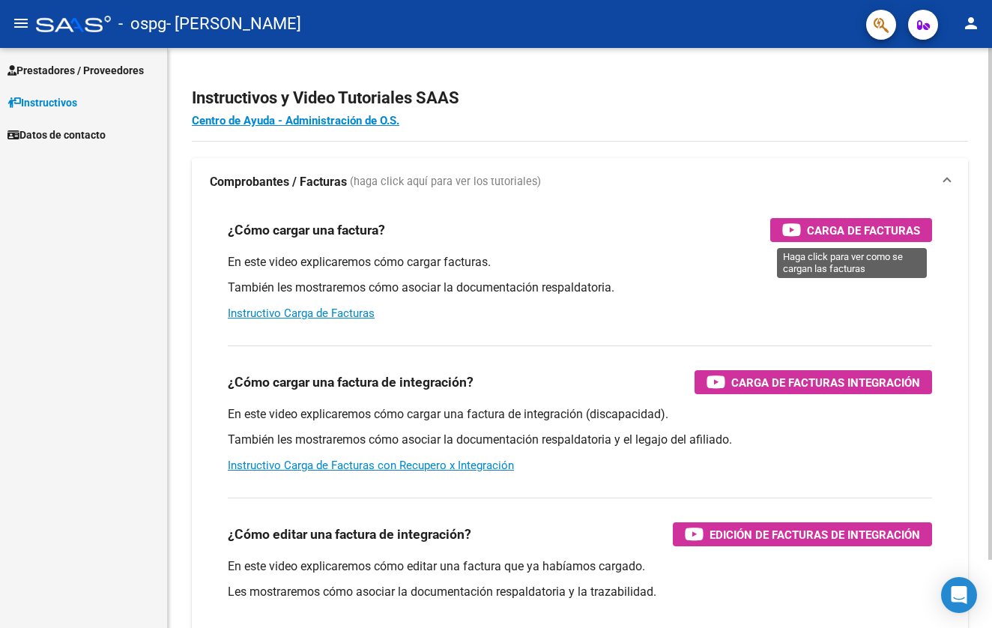
click at [837, 227] on span "Carga de Facturas" at bounding box center [863, 230] width 113 height 19
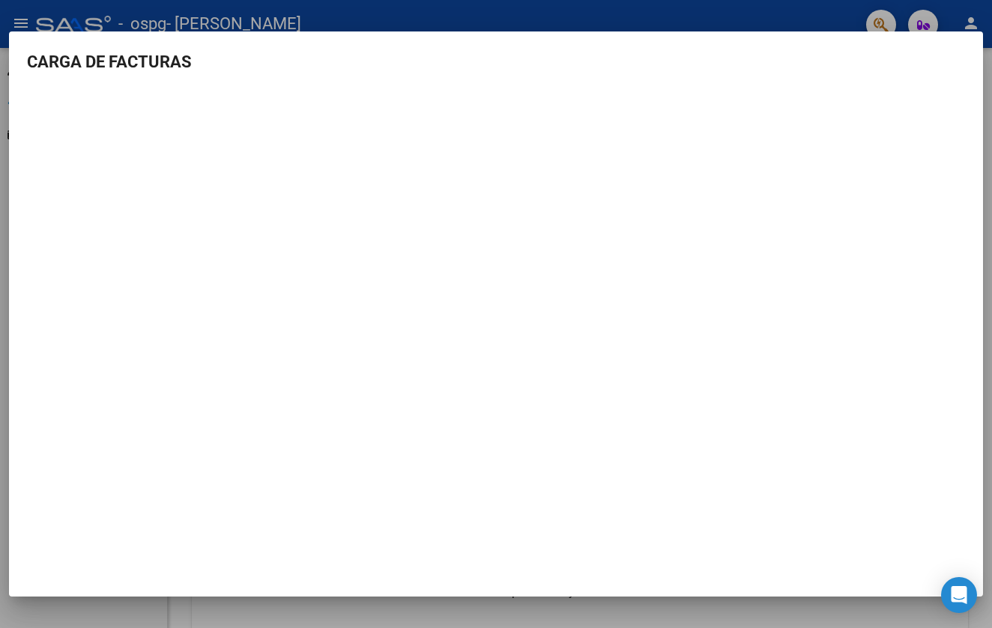
click at [777, 17] on div at bounding box center [496, 314] width 992 height 628
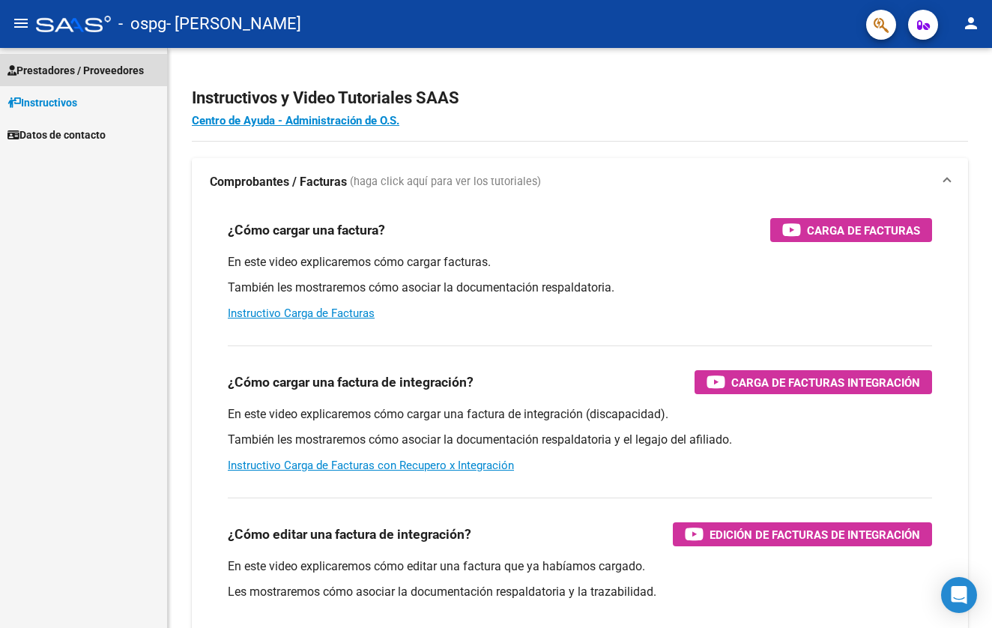
click at [97, 75] on span "Prestadores / Proveedores" at bounding box center [75, 70] width 136 height 16
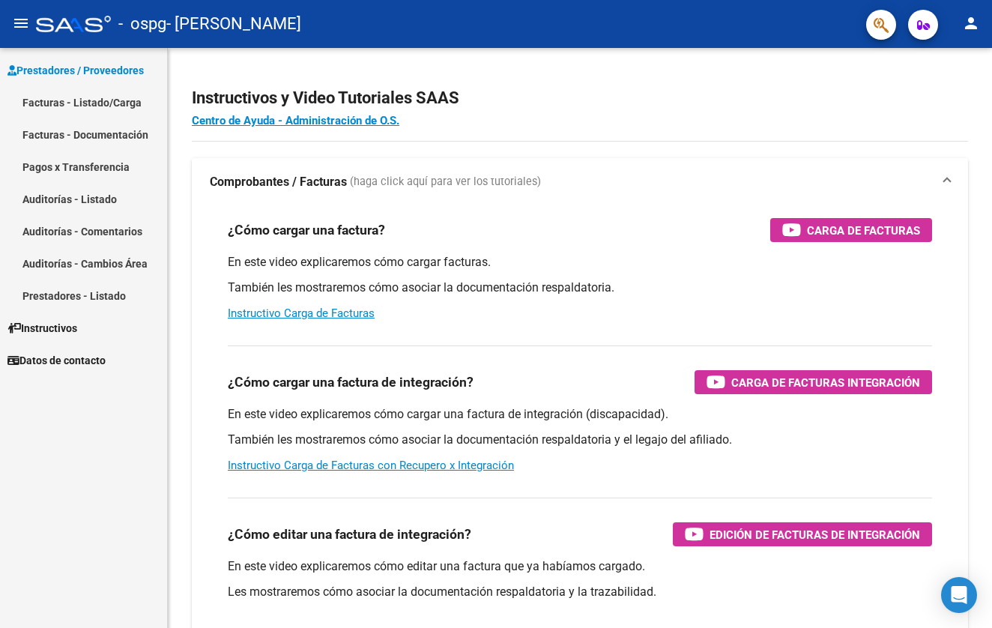
click at [91, 103] on link "Facturas - Listado/Carga" at bounding box center [83, 102] width 167 height 32
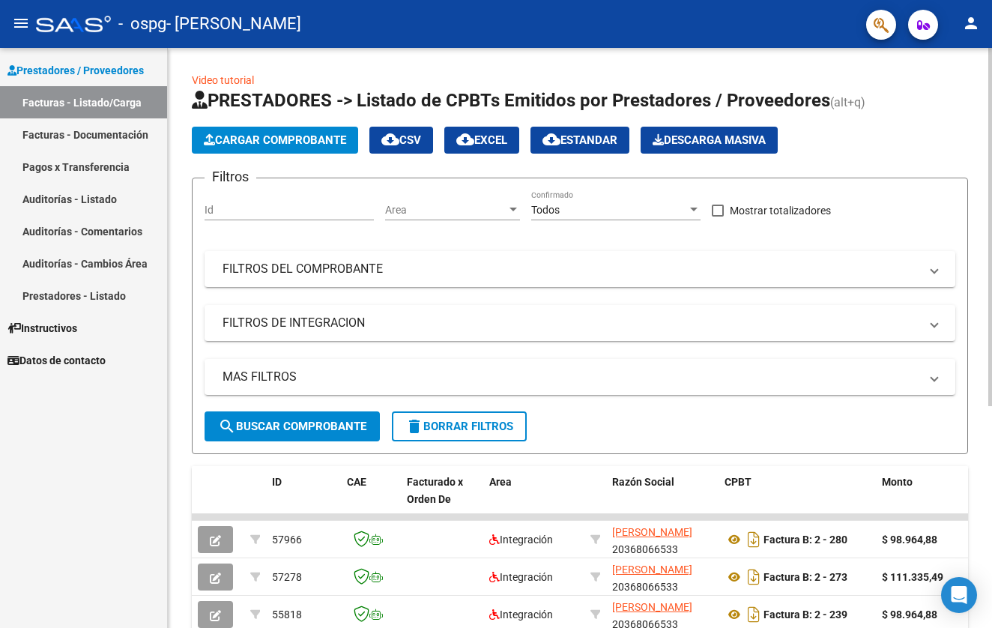
click at [272, 137] on span "Cargar Comprobante" at bounding box center [275, 139] width 142 height 13
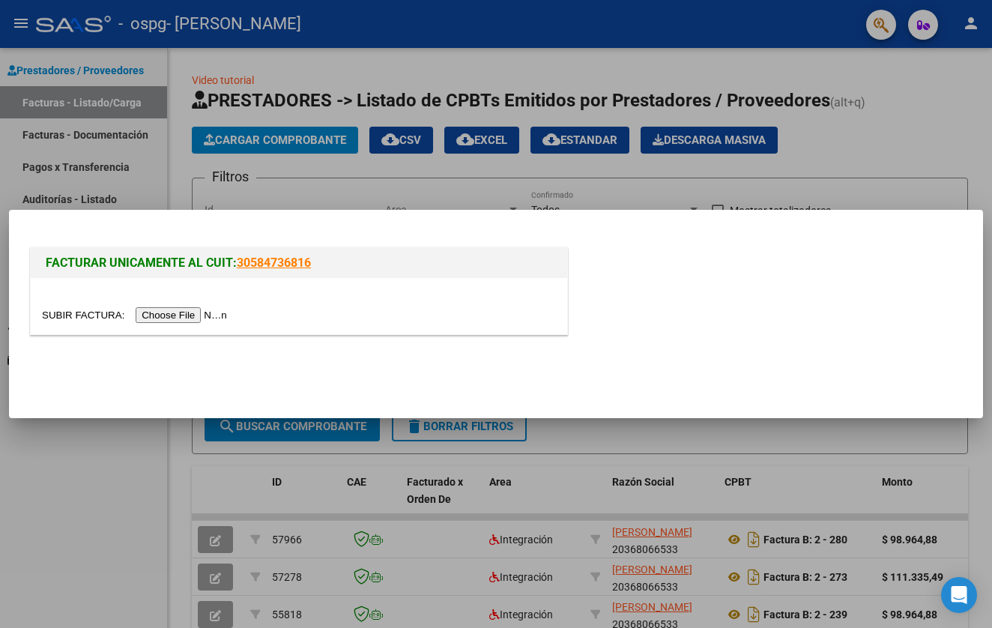
click at [163, 315] on input "file" at bounding box center [136, 315] width 189 height 16
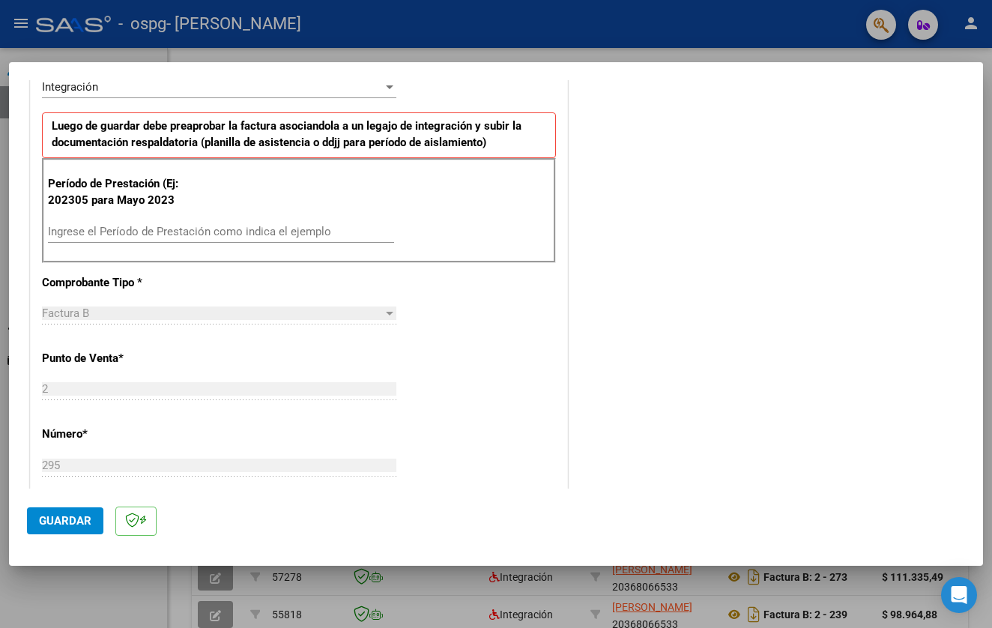
scroll to position [357, 0]
click at [223, 225] on input "Ingrese el Período de Prestación como indica el ejemplo" at bounding box center [221, 231] width 346 height 13
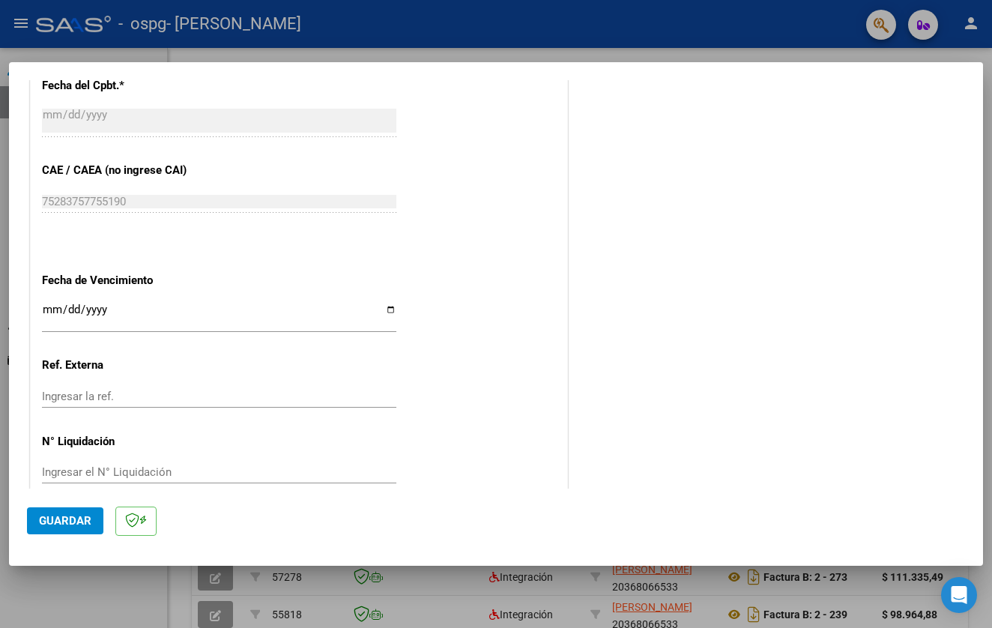
scroll to position [858, 0]
type input "202506"
click at [61, 506] on mat-dialog-actions "Guardar" at bounding box center [496, 517] width 938 height 59
click at [57, 529] on button "Guardar" at bounding box center [65, 520] width 76 height 27
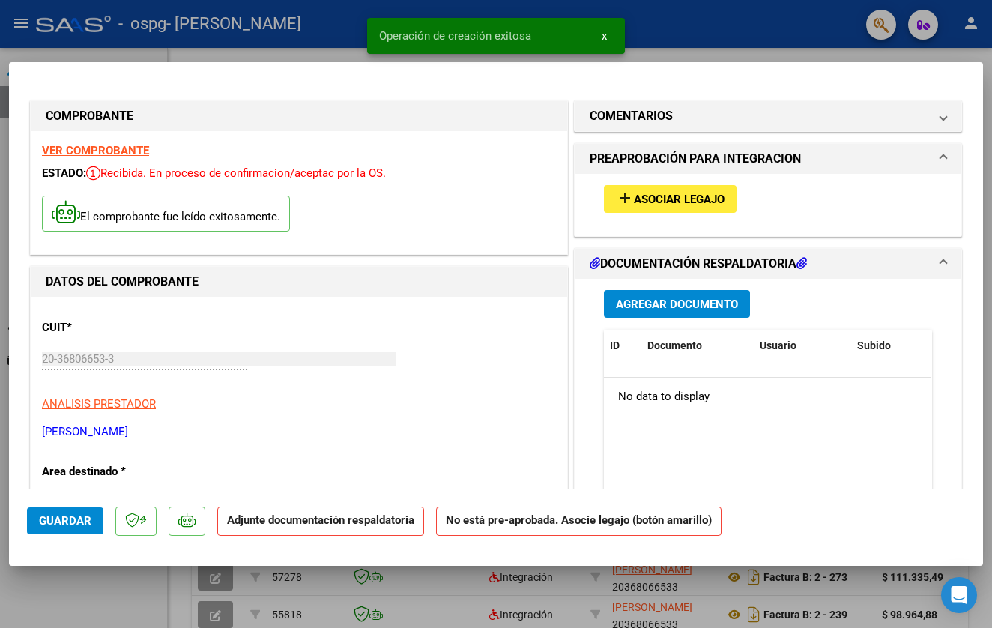
click at [670, 195] on span "Asociar Legajo" at bounding box center [679, 198] width 91 height 13
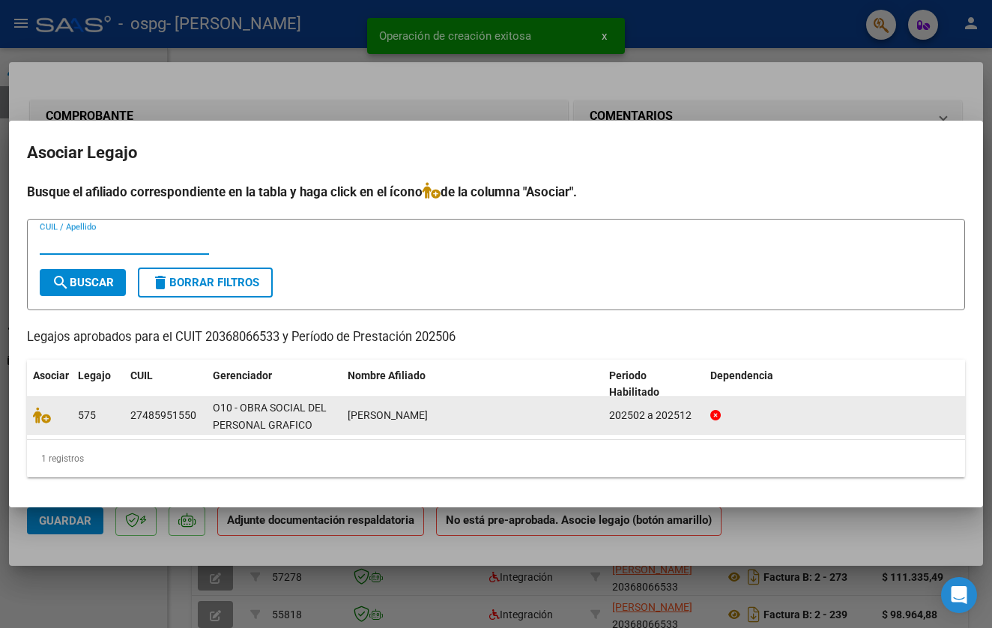
click at [155, 417] on div "27485951550" at bounding box center [163, 415] width 66 height 17
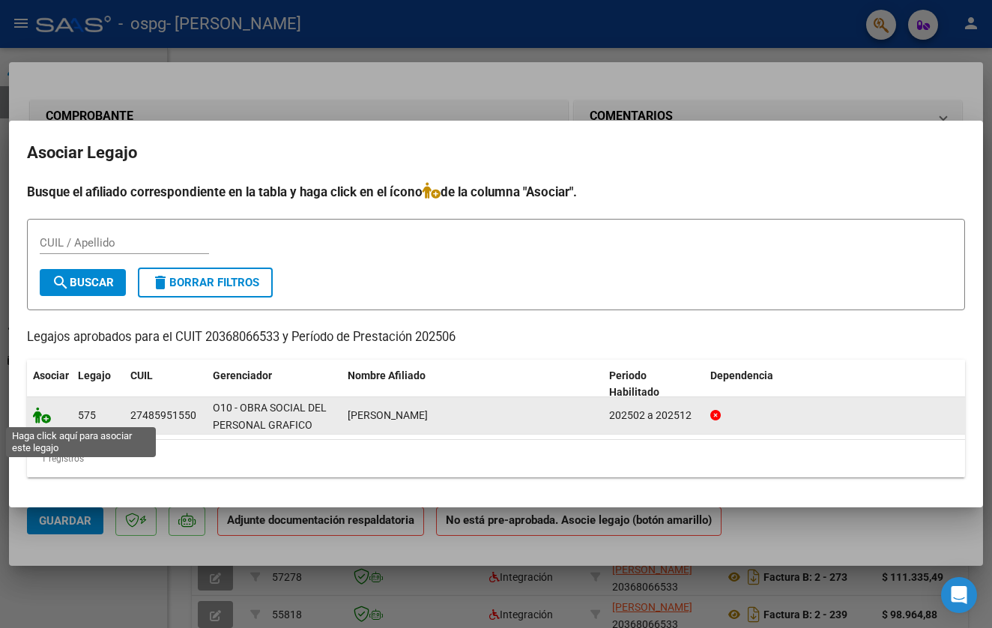
click at [40, 415] on icon at bounding box center [42, 415] width 18 height 16
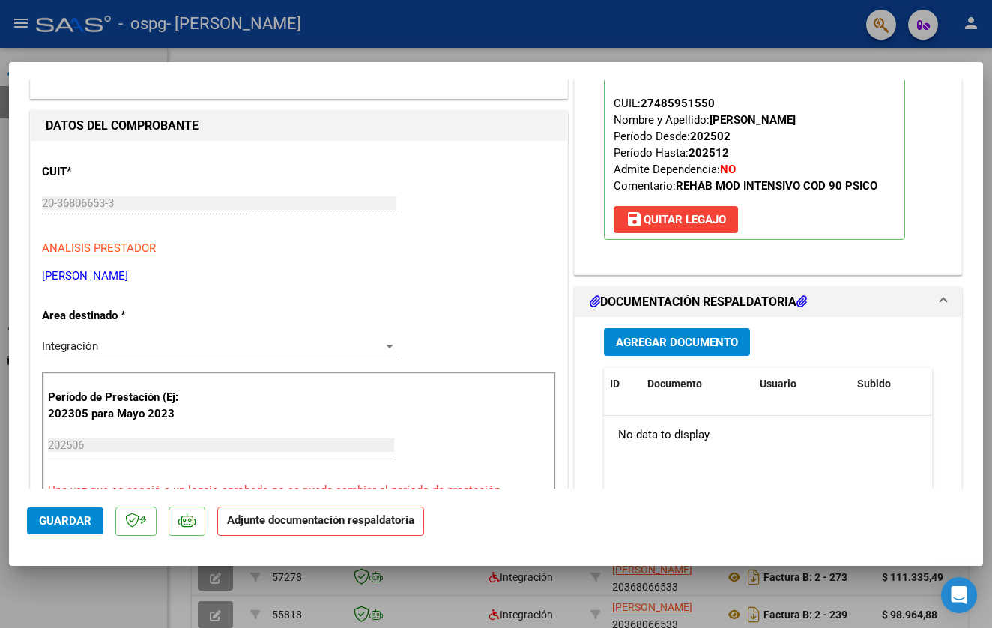
scroll to position [160, 0]
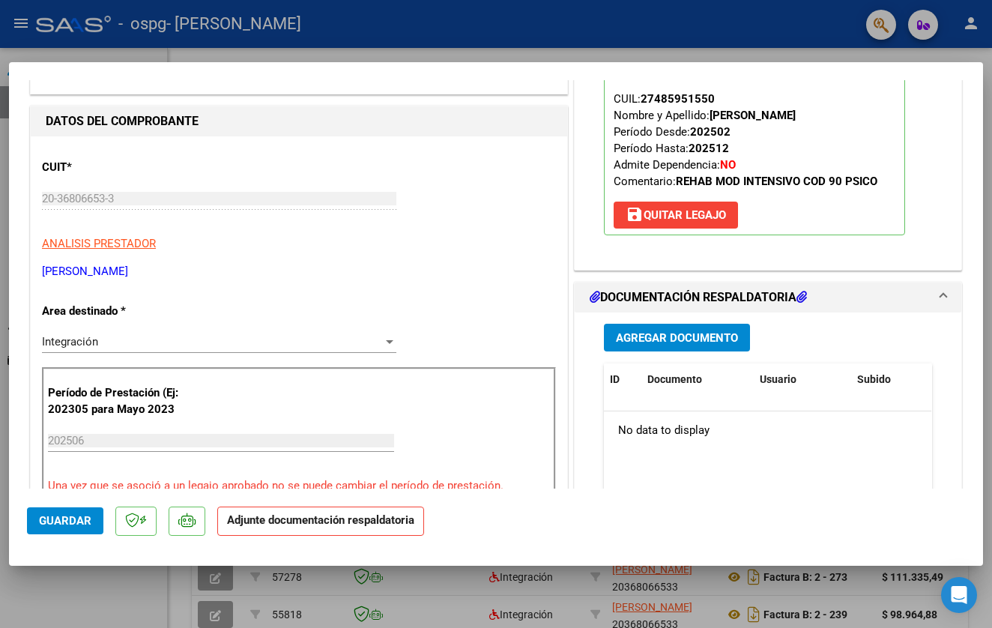
click at [660, 335] on span "Agregar Documento" at bounding box center [677, 337] width 122 height 13
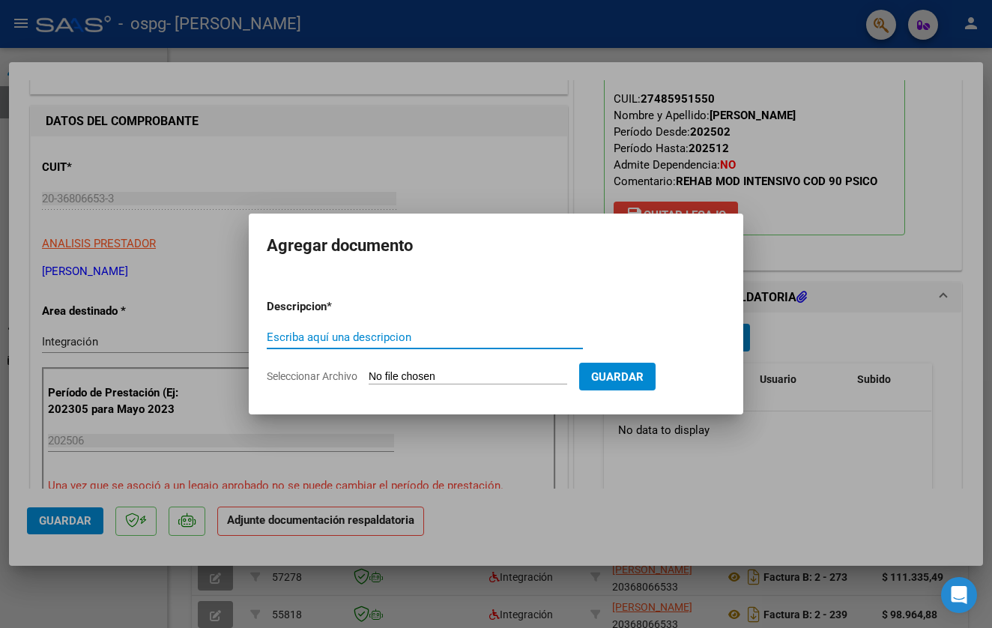
click at [410, 372] on input "Seleccionar Archivo" at bounding box center [468, 377] width 198 height 14
type input "C:\fakepath\planilla [PERSON_NAME] [DATE].pdf"
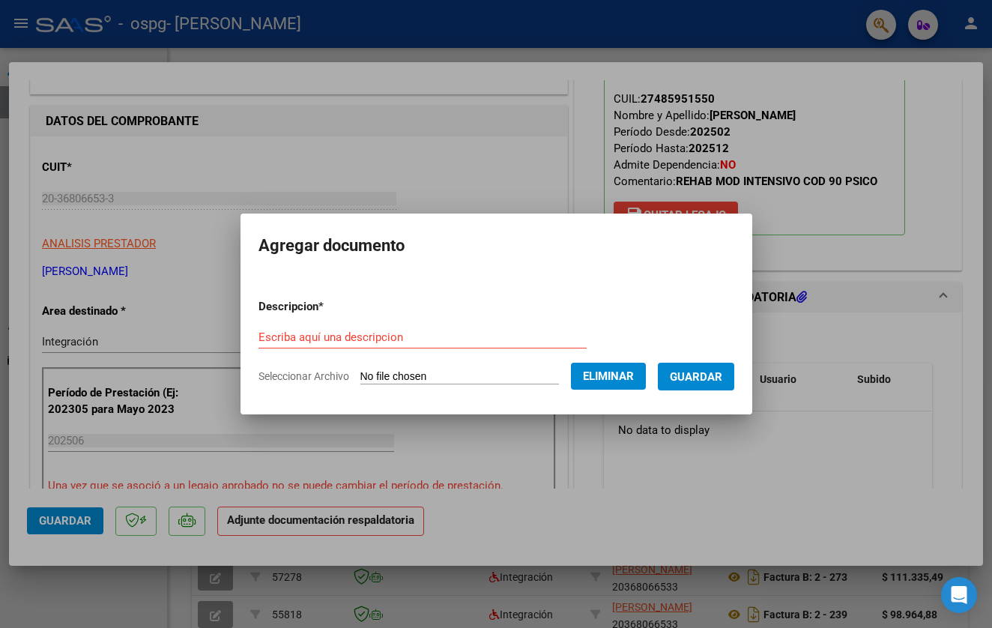
click at [303, 339] on input "Escriba aquí una descripcion" at bounding box center [422, 336] width 328 height 13
type input "planilla de asistencia"
click at [707, 379] on span "Guardar" at bounding box center [696, 376] width 52 height 13
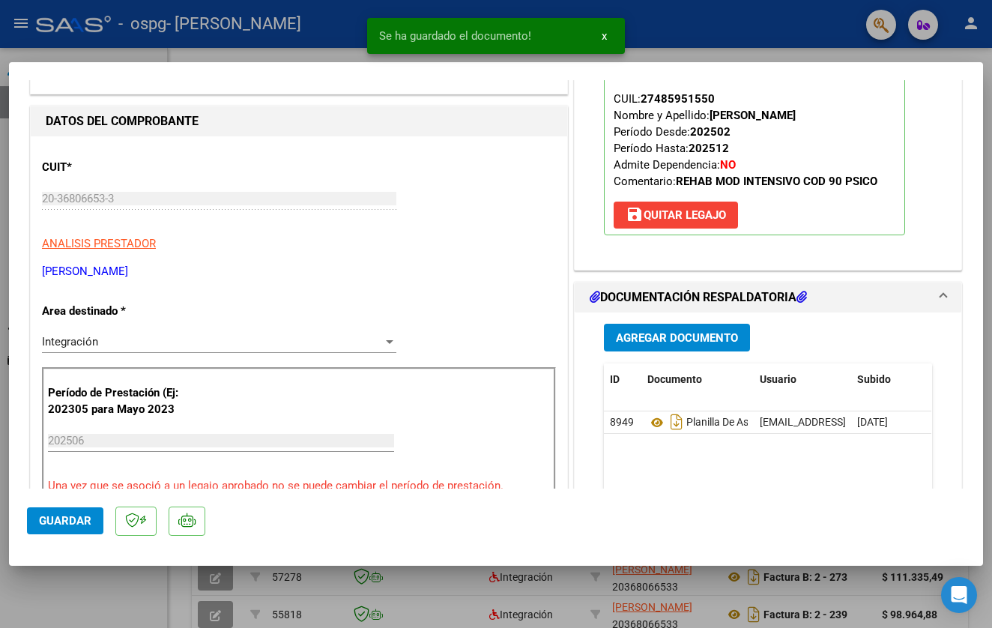
click at [694, 341] on span "Agregar Documento" at bounding box center [677, 337] width 122 height 13
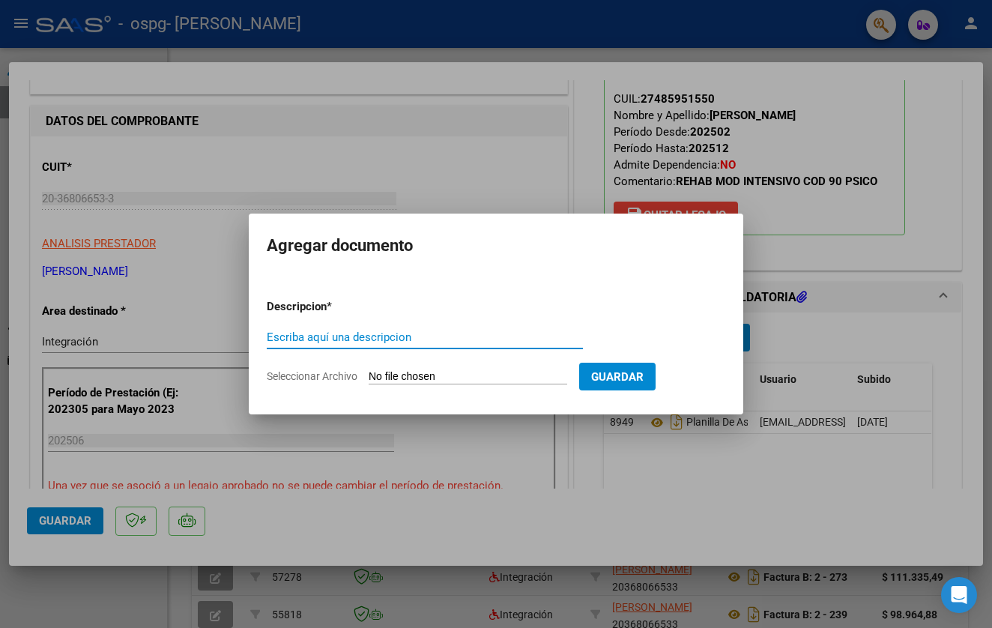
click at [514, 377] on input "Seleccionar Archivo" at bounding box center [468, 377] width 198 height 14
type input "C:\fakepath\Informe [PERSON_NAME] [DATE].pdf"
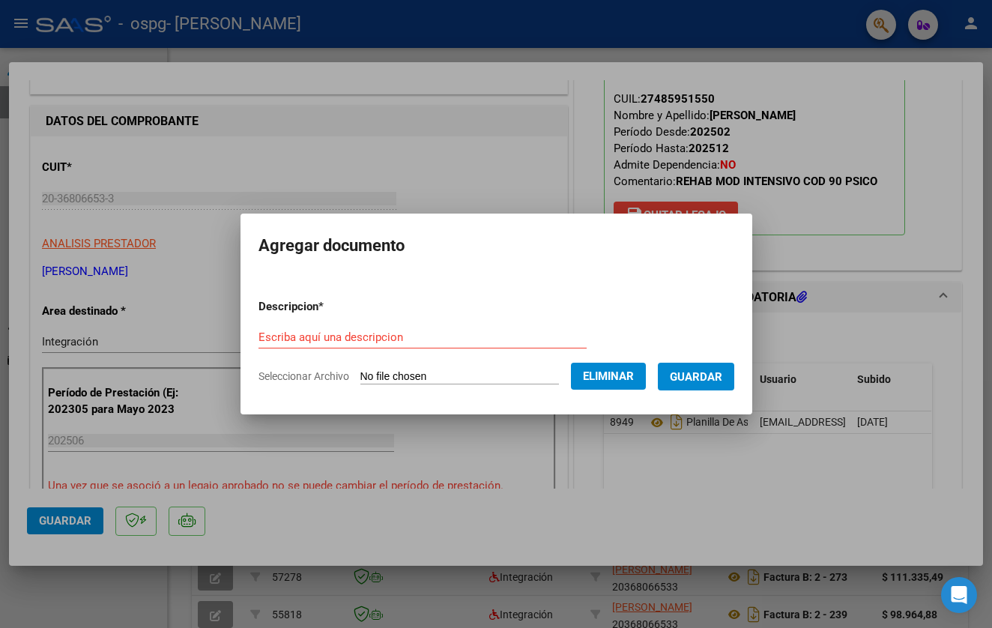
click at [414, 337] on input "Escriba aquí una descripcion" at bounding box center [422, 336] width 328 height 13
type input "Informe semestral"
click at [724, 392] on form "Descripcion * Informe semestral Escriba aquí una descripcion Seleccionar Archiv…" at bounding box center [496, 341] width 476 height 109
click at [721, 383] on button "Guardar" at bounding box center [696, 377] width 76 height 28
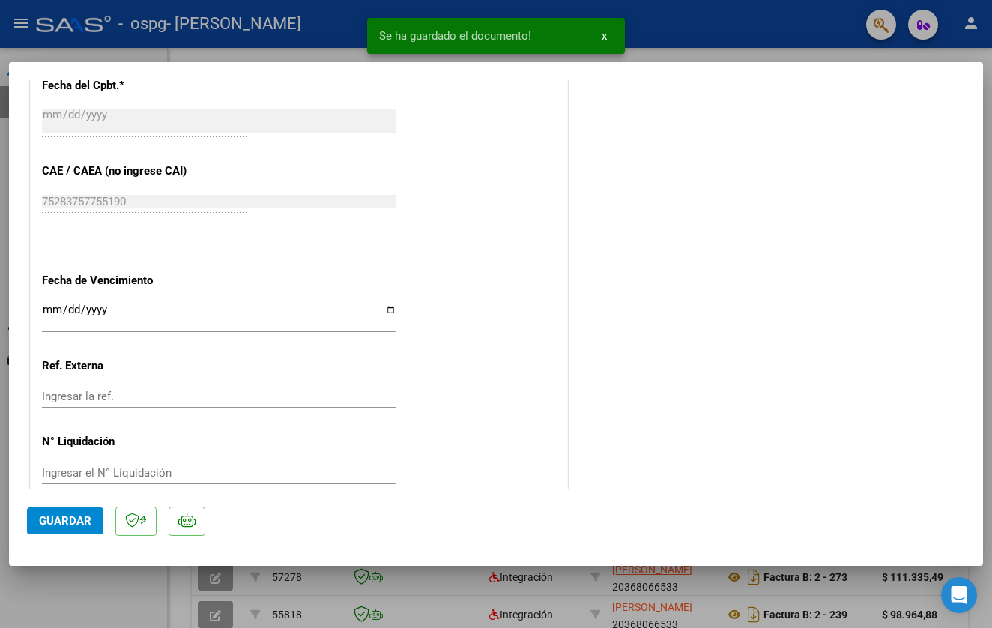
scroll to position [908, 0]
click at [64, 518] on span "Guardar" at bounding box center [65, 520] width 52 height 13
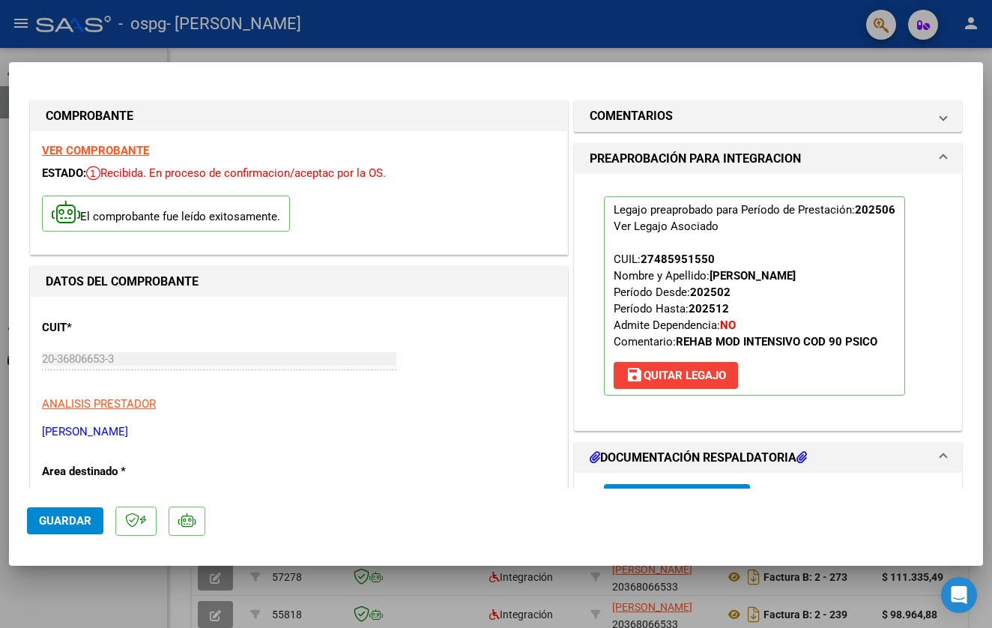
scroll to position [0, 0]
click at [64, 519] on span "Guardar" at bounding box center [65, 520] width 52 height 13
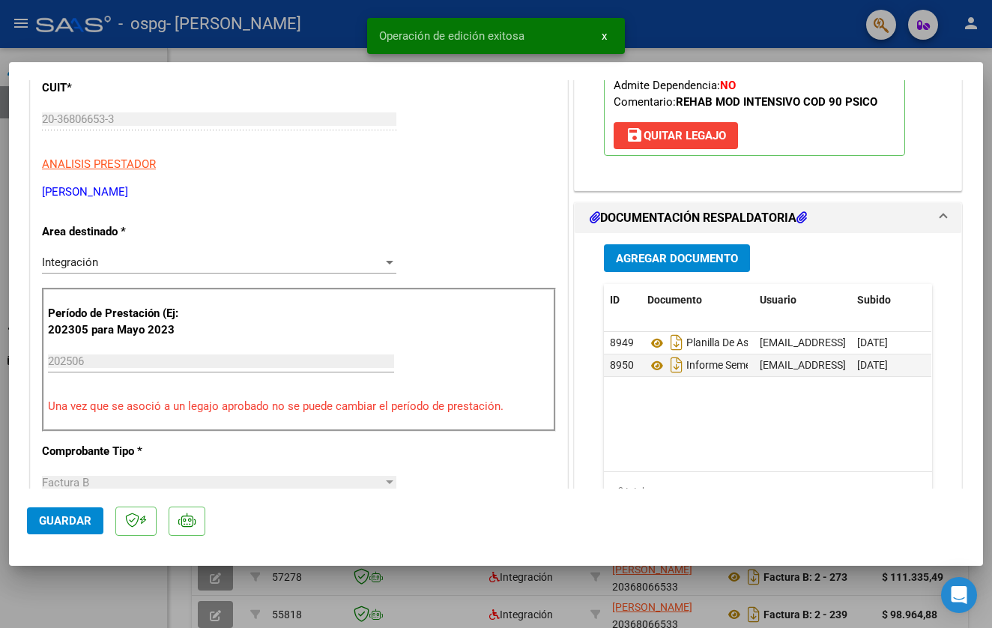
scroll to position [410, 0]
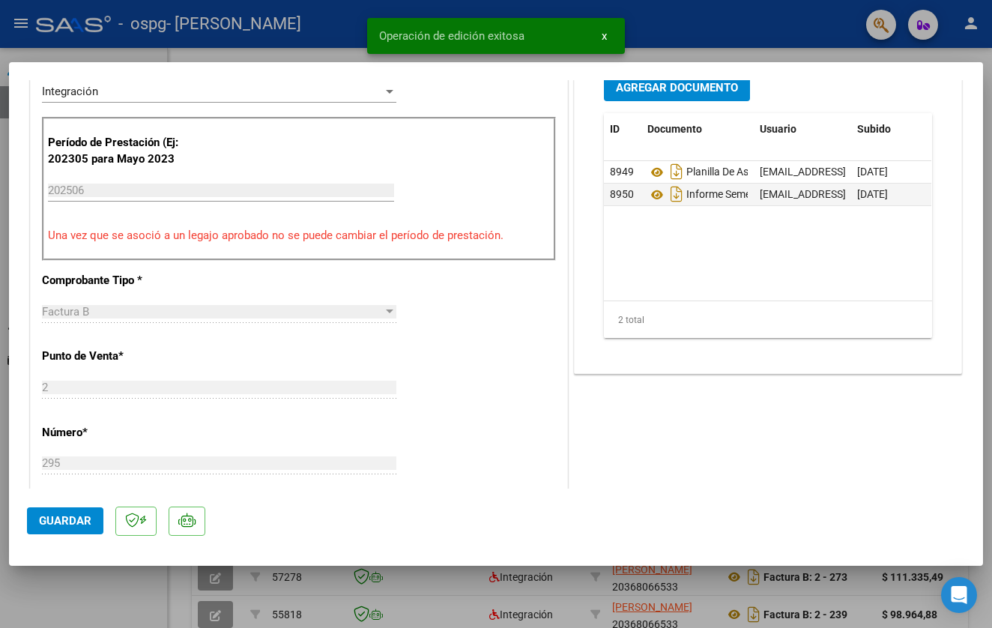
click at [417, 604] on div at bounding box center [496, 314] width 992 height 628
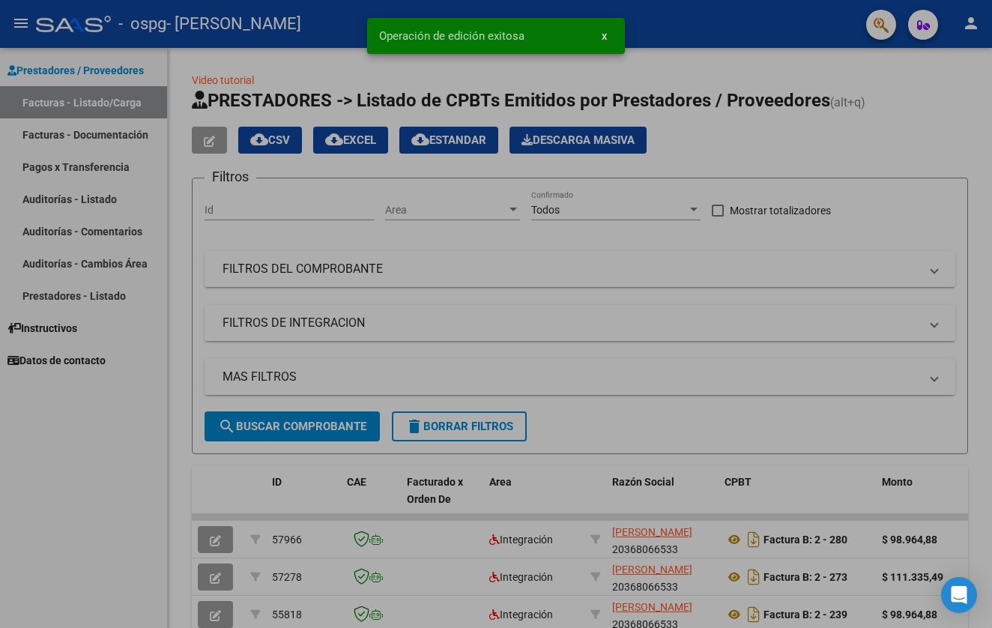
type input "$ 0,00"
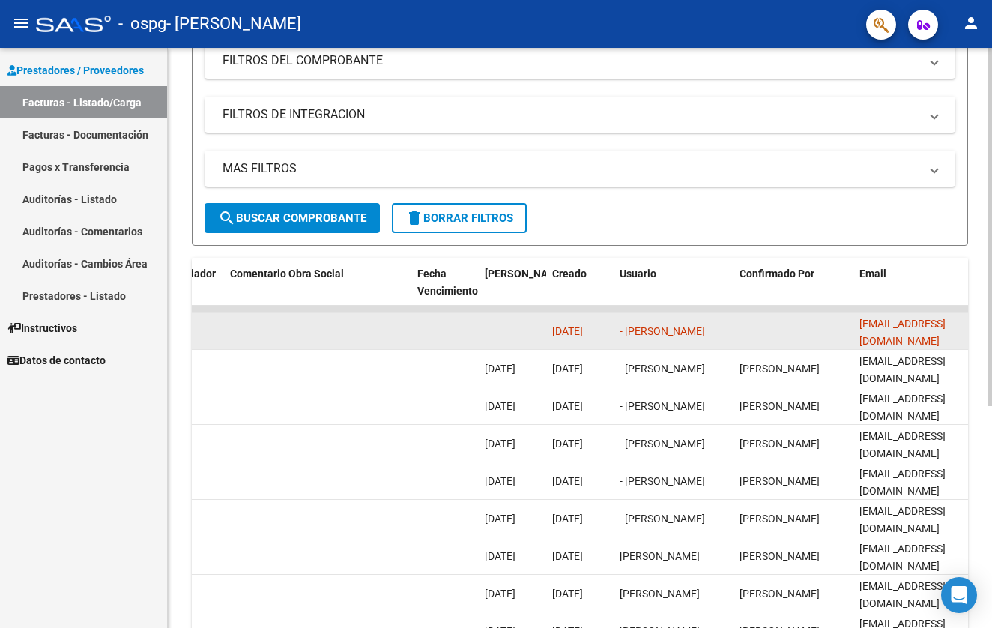
scroll to position [0, 2347]
